Goal: Complete application form

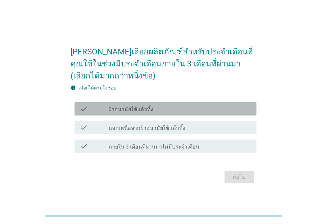
click at [225, 112] on div "check_box_outline_blank ผ้าอนามัยใช้แล้วทิ้ง" at bounding box center [180, 109] width 143 height 8
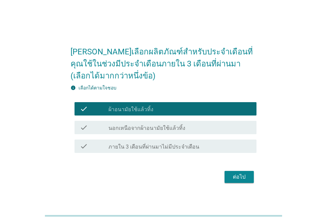
click at [245, 175] on div "ต่อไป" at bounding box center [239, 177] width 19 height 8
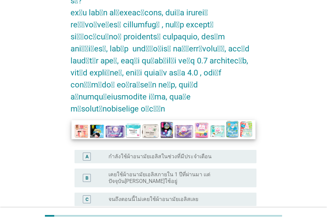
scroll to position [67, 0]
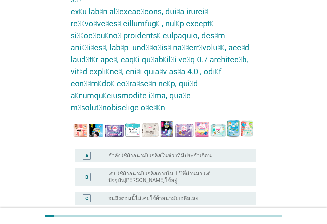
click at [202, 151] on div "radio_button_unchecked กำลังใช้ผ้าอนามัยเอลิสในช่วงที่มีประจำเดือน" at bounding box center [180, 155] width 143 height 8
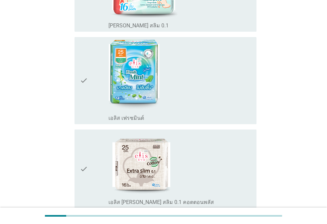
scroll to position [167, 0]
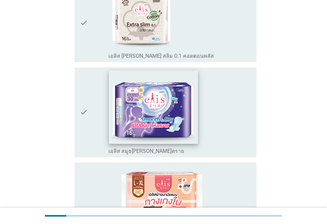
click at [173, 118] on img at bounding box center [153, 106] width 89 height 73
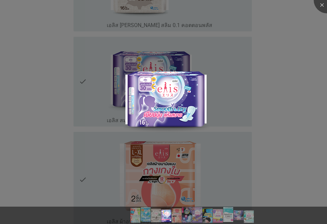
scroll to position [433, 0]
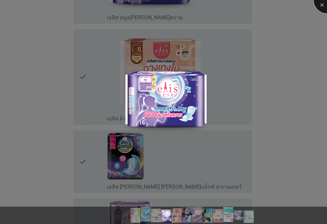
click at [319, 5] on div at bounding box center [327, 0] width 27 height 27
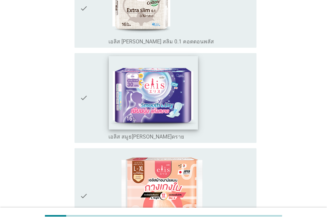
scroll to position [300, 0]
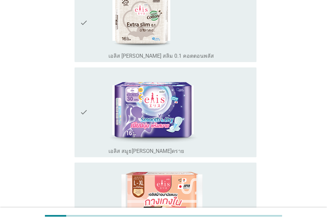
click at [86, 103] on icon "check" at bounding box center [84, 112] width 8 height 84
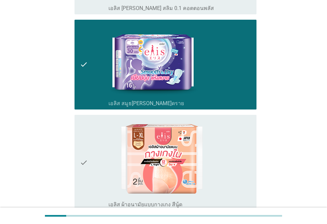
scroll to position [500, 0]
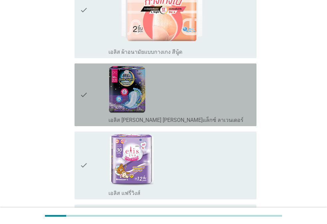
click at [81, 80] on icon "check" at bounding box center [84, 94] width 8 height 57
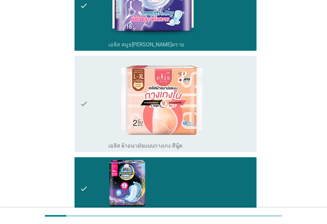
scroll to position [333, 0]
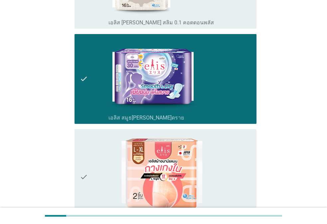
click at [81, 66] on icon "check" at bounding box center [84, 79] width 8 height 84
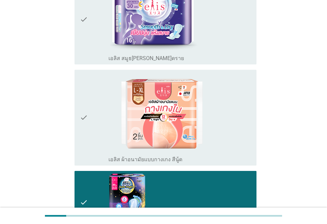
scroll to position [533, 0]
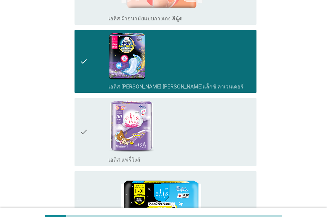
click at [83, 117] on icon "check" at bounding box center [84, 132] width 8 height 62
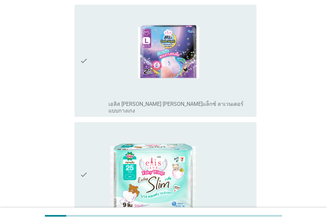
scroll to position [1051, 0]
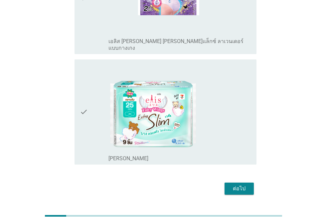
click at [240, 184] on div "ต่อไป" at bounding box center [239, 188] width 19 height 8
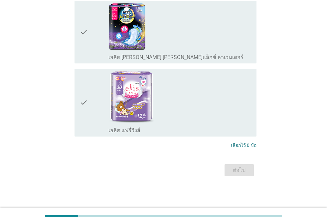
scroll to position [0, 0]
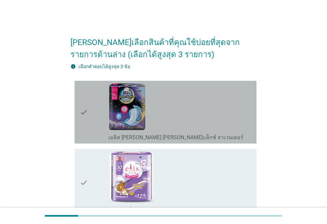
click at [103, 121] on div "check" at bounding box center [94, 111] width 29 height 57
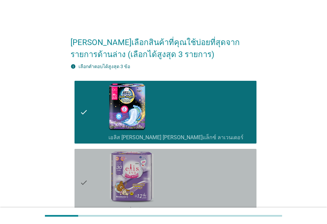
click at [90, 167] on div "check" at bounding box center [94, 182] width 29 height 62
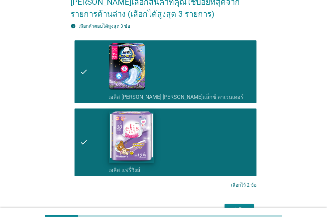
scroll to position [80, 0]
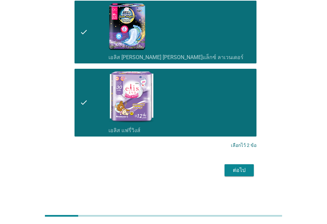
click at [229, 172] on button "ต่อไป" at bounding box center [239, 170] width 29 height 12
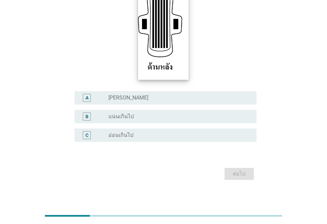
scroll to position [125, 0]
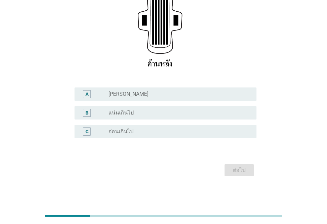
click at [180, 114] on div "radio_button_unchecked แน่นเกินไป" at bounding box center [178, 112] width 138 height 7
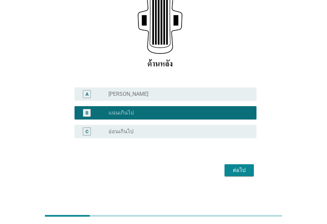
click at [241, 167] on div "ต่อไป" at bounding box center [239, 170] width 19 height 8
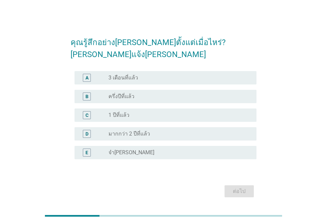
click at [160, 108] on div "C radio_button_unchecked 1 ปีที่แล้ว" at bounding box center [166, 114] width 182 height 13
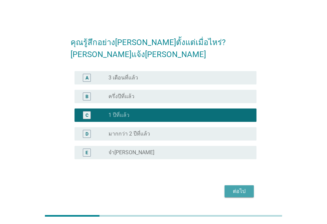
click at [232, 187] on div "ต่อไป" at bounding box center [239, 191] width 19 height 8
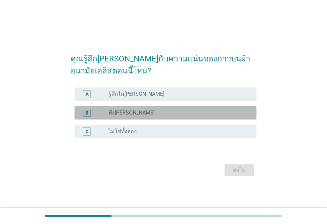
click at [181, 115] on div "radio_button_unchecked พึง[PERSON_NAME]" at bounding box center [178, 112] width 138 height 7
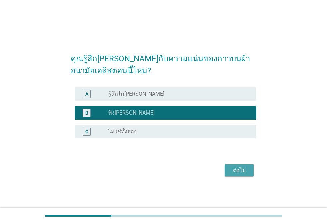
click at [245, 175] on button "ต่อไป" at bounding box center [239, 170] width 29 height 12
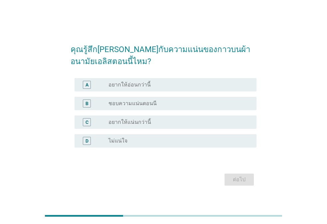
click at [170, 86] on div "radio_button_unchecked อยากให้อ่อนกว่านี้" at bounding box center [178, 84] width 138 height 7
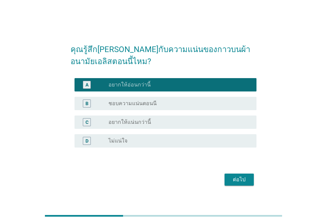
click at [236, 184] on button "ต่อไป" at bounding box center [239, 179] width 29 height 12
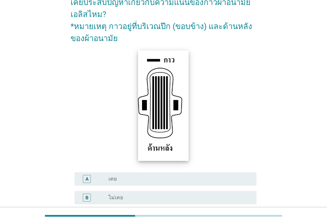
scroll to position [100, 0]
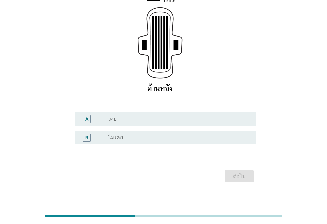
click at [183, 118] on div "radio_button_unchecked เคย" at bounding box center [178, 118] width 138 height 7
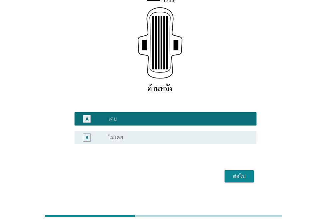
click at [243, 177] on div "ต่อไป" at bounding box center [239, 176] width 19 height 8
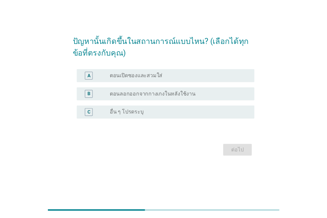
scroll to position [0, 0]
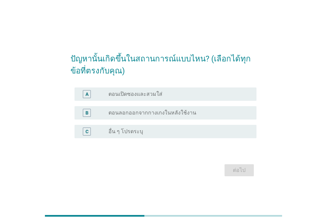
click at [198, 115] on div "radio_button_unchecked ตอนลอกออกจากกางเกงในหลังใช้งาน" at bounding box center [178, 112] width 138 height 7
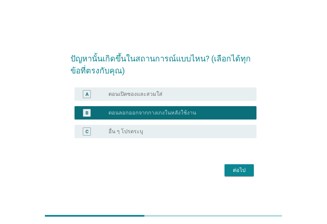
click at [240, 174] on button "ต่อไป" at bounding box center [239, 170] width 29 height 12
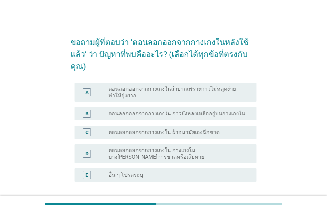
click at [284, 67] on div "ขอถามผู้ที่ตอบว่า ‘ตอนลอกออกจากกางเกงในหลังใช้แล้ว’ ว่า ปัญหาที่พบคืออะไร? (เลื…" at bounding box center [163, 125] width 295 height 203
click at [284, 105] on div "ขอถามผู้ที่ตอบว่า ‘ตอนลอกออกจากกางเกงในหลังใช้แล้ว’ ว่า ปัญหาที่พบคืออะไร? (เลื…" at bounding box center [163, 125] width 295 height 203
click at [87, 110] on div "B" at bounding box center [87, 114] width 8 height 8
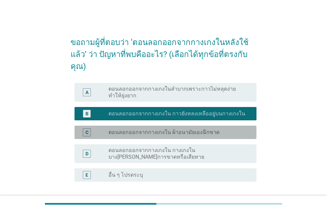
click at [83, 134] on div "C" at bounding box center [87, 132] width 14 height 8
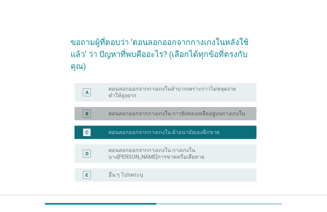
click at [84, 110] on div "B" at bounding box center [87, 114] width 8 height 8
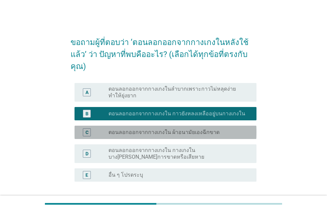
click at [84, 131] on div "C" at bounding box center [87, 132] width 8 height 8
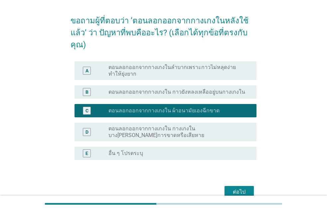
scroll to position [33, 0]
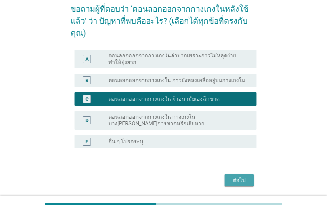
click at [249, 181] on div "ต่อไป" at bounding box center [239, 180] width 19 height 8
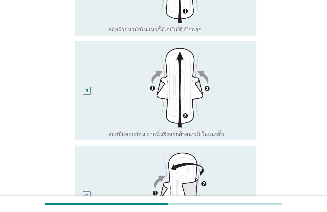
scroll to position [133, 0]
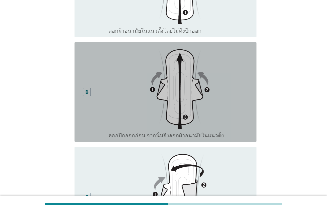
click at [87, 93] on div "B" at bounding box center [87, 92] width 3 height 7
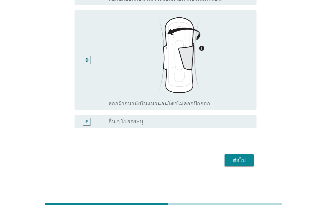
scroll to position [377, 0]
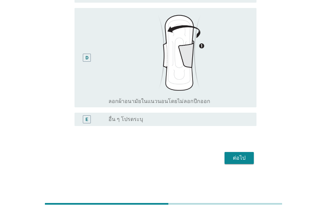
click at [241, 153] on button "ต่อไป" at bounding box center [239, 158] width 29 height 12
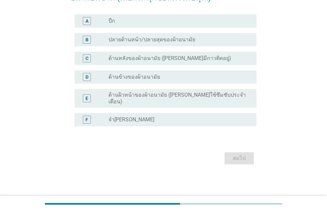
scroll to position [0, 0]
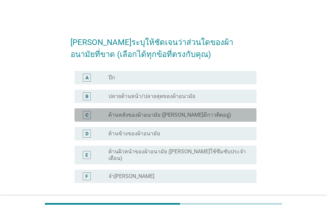
click at [152, 119] on div "C radio_button_unchecked ด้านหลังของผ้าอนามัย ([PERSON_NAME]มีกาวติดอยู่)" at bounding box center [166, 114] width 182 height 13
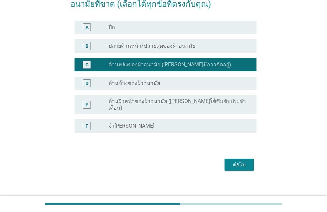
scroll to position [51, 0]
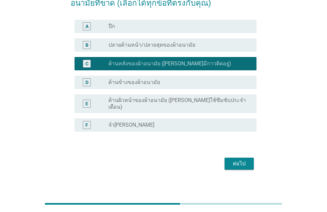
click at [239, 162] on div "ต่อไป" at bounding box center [239, 164] width 19 height 8
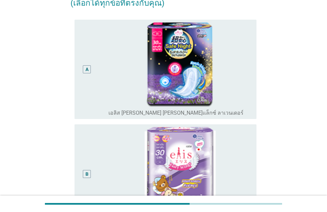
scroll to position [0, 0]
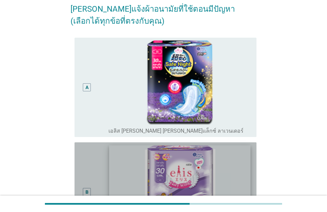
click at [206, 153] on img at bounding box center [180, 187] width 142 height 84
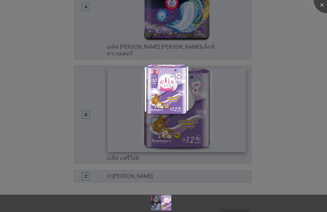
scroll to position [133, 0]
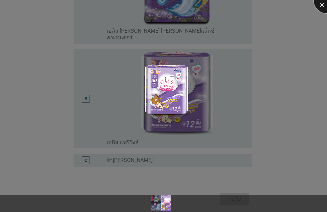
click at [322, 3] on div at bounding box center [327, 0] width 27 height 27
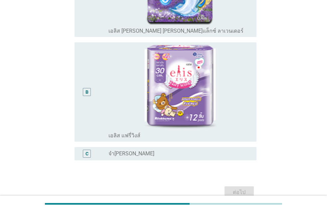
click at [82, 92] on div "B" at bounding box center [87, 92] width 14 height 94
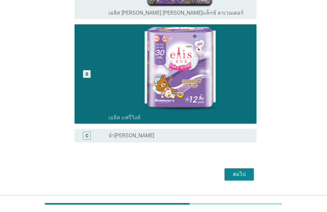
scroll to position [168, 0]
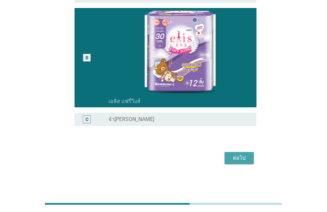
click at [249, 163] on button "ต่อไป" at bounding box center [239, 158] width 29 height 12
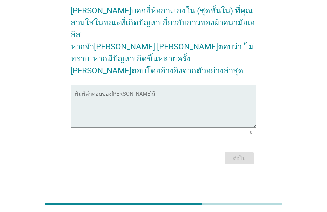
scroll to position [0, 0]
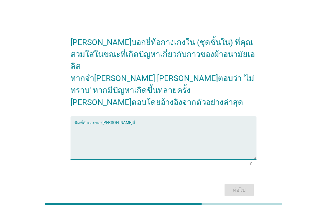
click at [157, 133] on textarea "พิมพ์คำตอบของคุณ ที่นี่" at bounding box center [166, 141] width 182 height 35
click at [157, 132] on textarea "พิมพ์คำตอบของคุณ ที่นี่" at bounding box center [166, 141] width 182 height 35
type textarea "ไม่ทราบ"
click at [245, 186] on div "ต่อไป" at bounding box center [239, 190] width 19 height 8
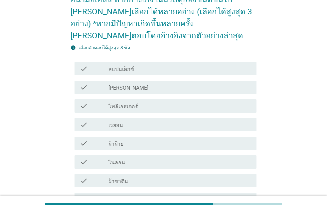
scroll to position [100, 0]
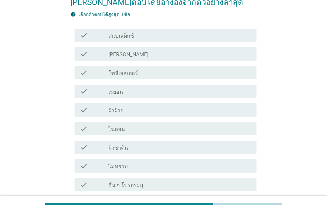
click at [150, 106] on div "check_box_outline_blank ผ้าฝ้าย" at bounding box center [180, 110] width 143 height 8
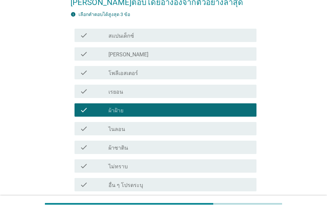
click at [165, 122] on div "check check_box_outline_blank ไนลอน" at bounding box center [166, 128] width 182 height 13
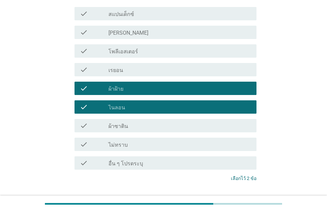
scroll to position [133, 0]
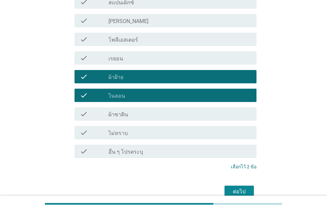
click at [243, 188] on div "ต่อไป" at bounding box center [239, 192] width 19 height 8
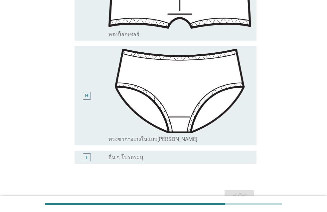
scroll to position [792, 0]
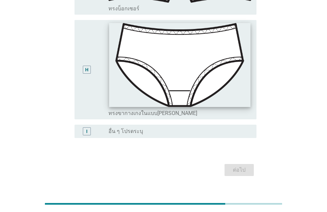
click at [195, 86] on img at bounding box center [180, 65] width 142 height 84
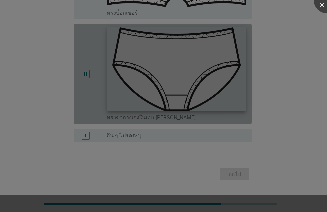
scroll to position [772, 0]
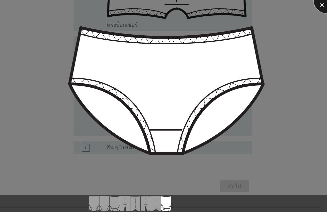
click at [322, 5] on div at bounding box center [327, 0] width 27 height 27
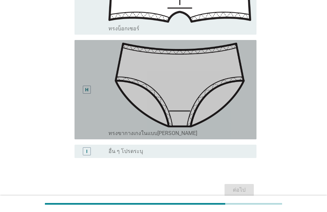
click at [86, 86] on div "H" at bounding box center [86, 89] width 3 height 7
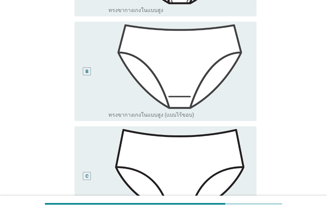
scroll to position [206, 0]
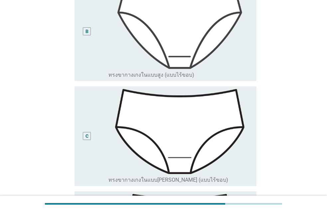
click at [88, 133] on div "C" at bounding box center [87, 136] width 3 height 7
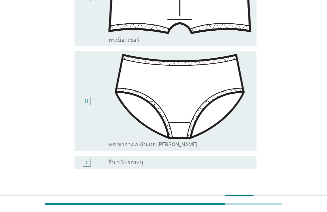
scroll to position [792, 0]
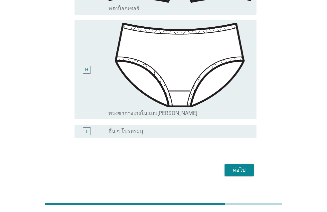
click at [241, 166] on div "ต่อไป" at bounding box center [239, 170] width 19 height 8
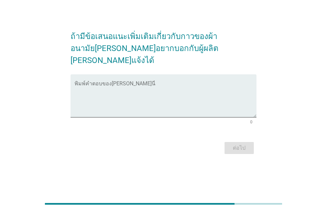
scroll to position [0, 0]
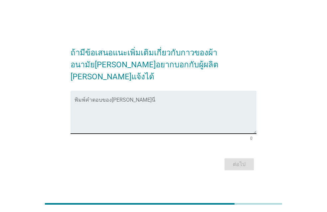
click at [128, 121] on textarea "พิมพ์คำตอบของคุณ ที่นี่" at bounding box center [166, 116] width 182 height 35
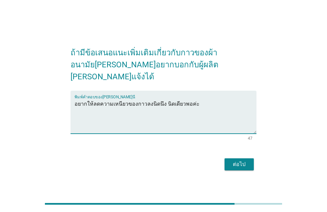
type textarea "อยากให้ลดความเหนียวของกาวลงนิดนึง นิดเดียวพอค่ะ"
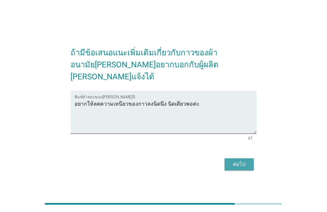
click at [238, 162] on button "ต่อไป" at bounding box center [239, 164] width 29 height 12
